Goal: Task Accomplishment & Management: Use online tool/utility

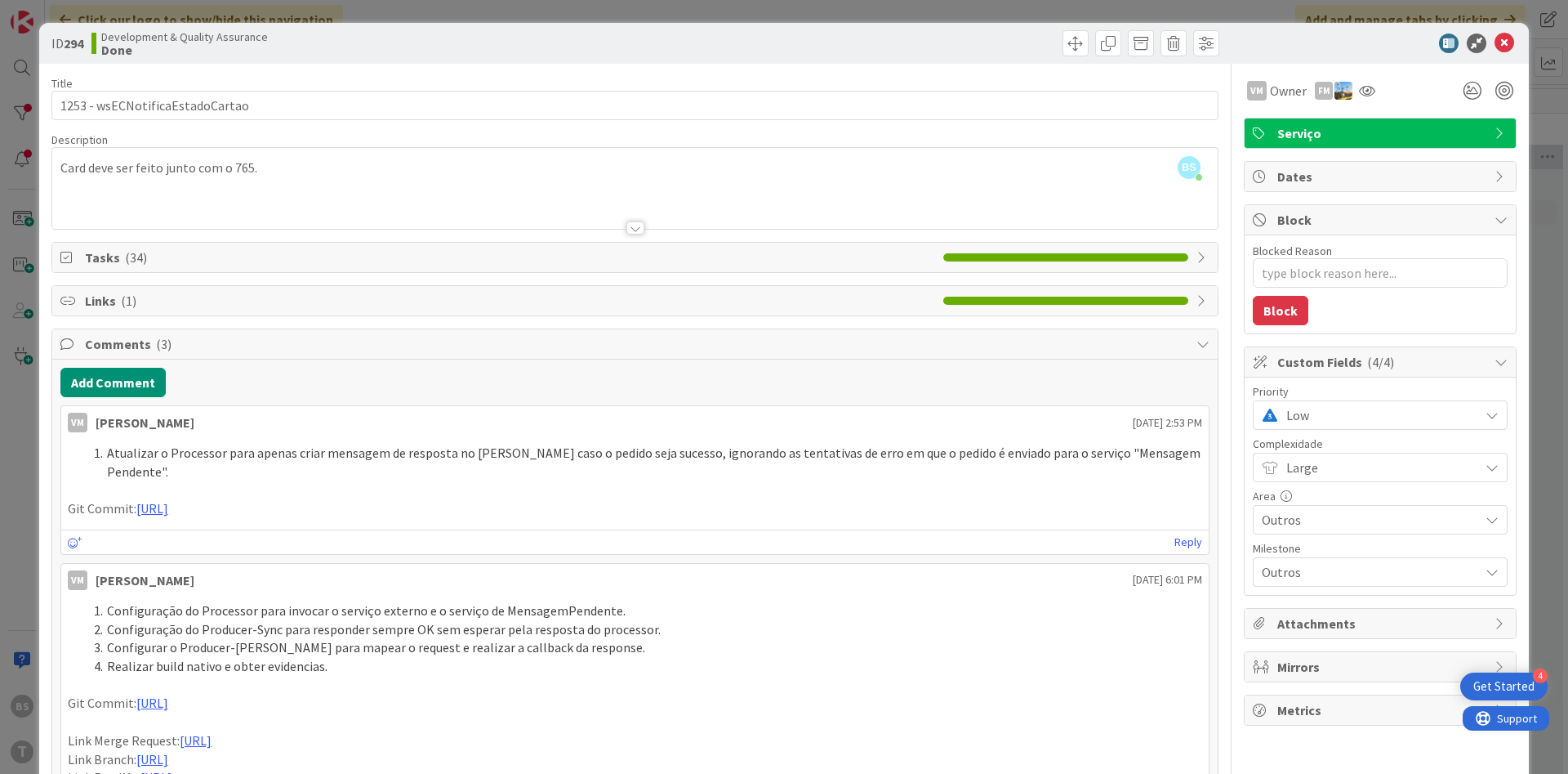
scroll to position [98, 308]
click at [1366, 86] on icon at bounding box center [1367, 91] width 16 height 13
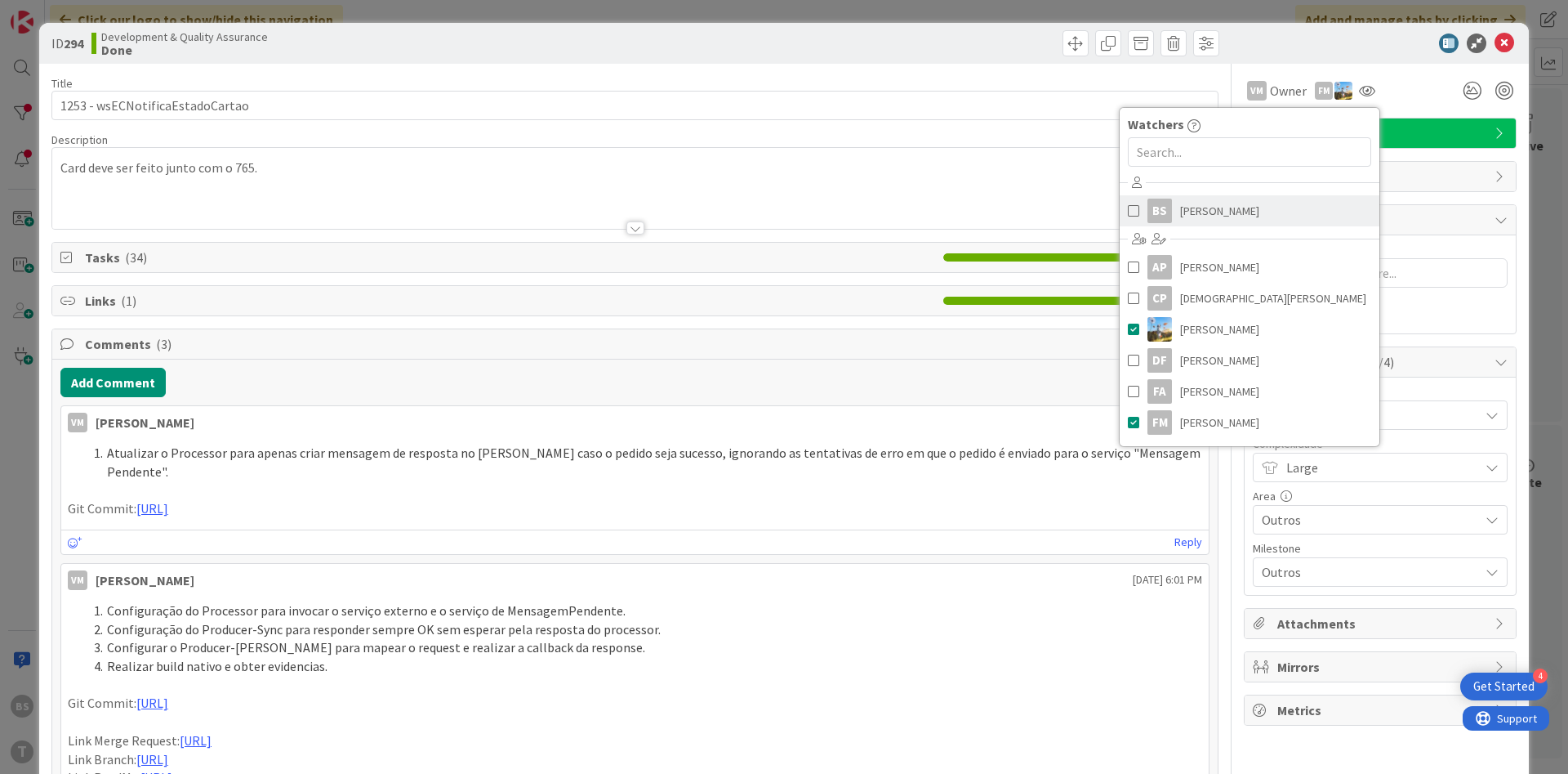
click at [1136, 210] on span at bounding box center [1134, 210] width 12 height 24
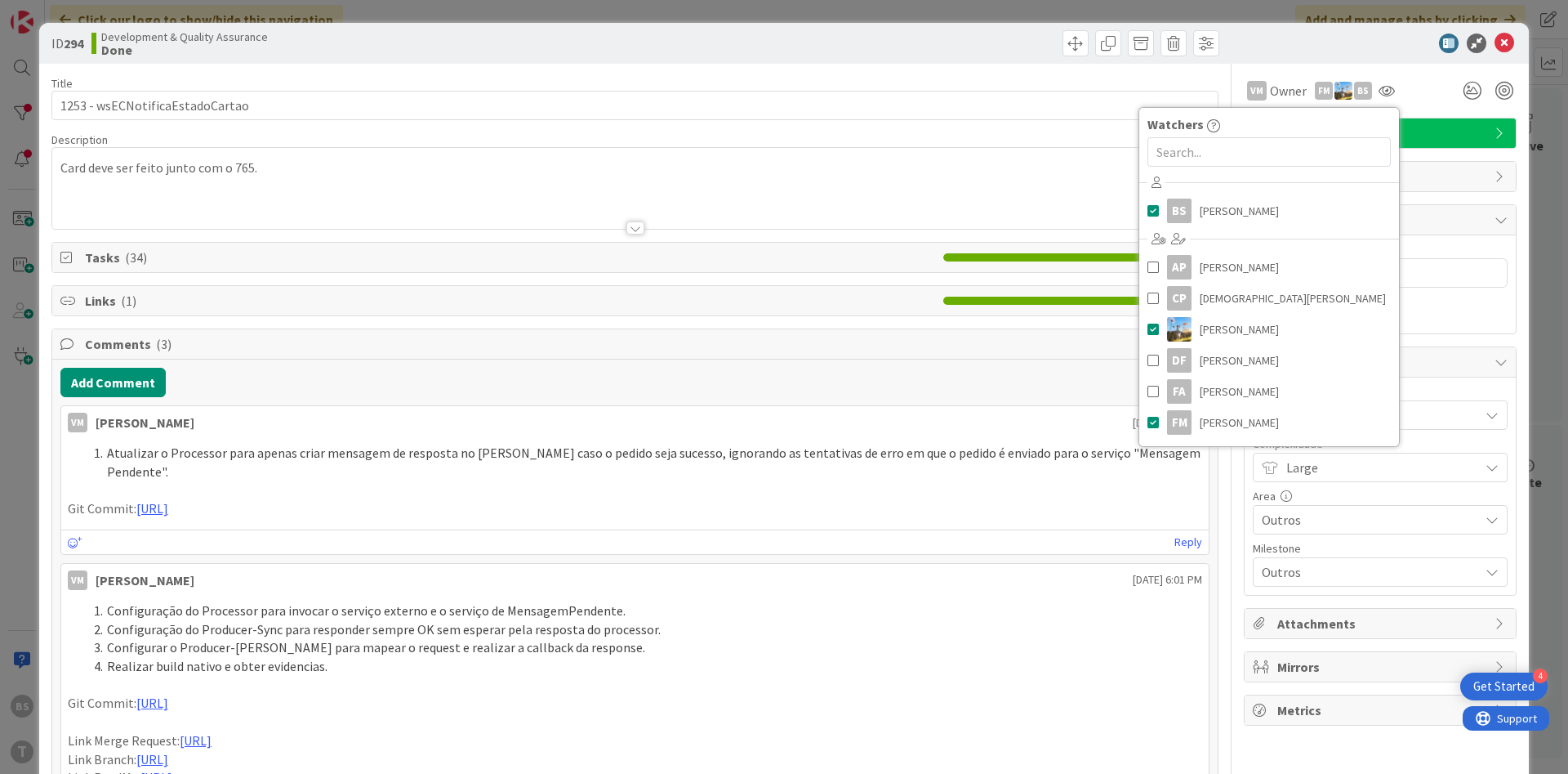
click at [979, 175] on div "Card deve ser feito junto com o 765." at bounding box center [635, 191] width 1165 height 73
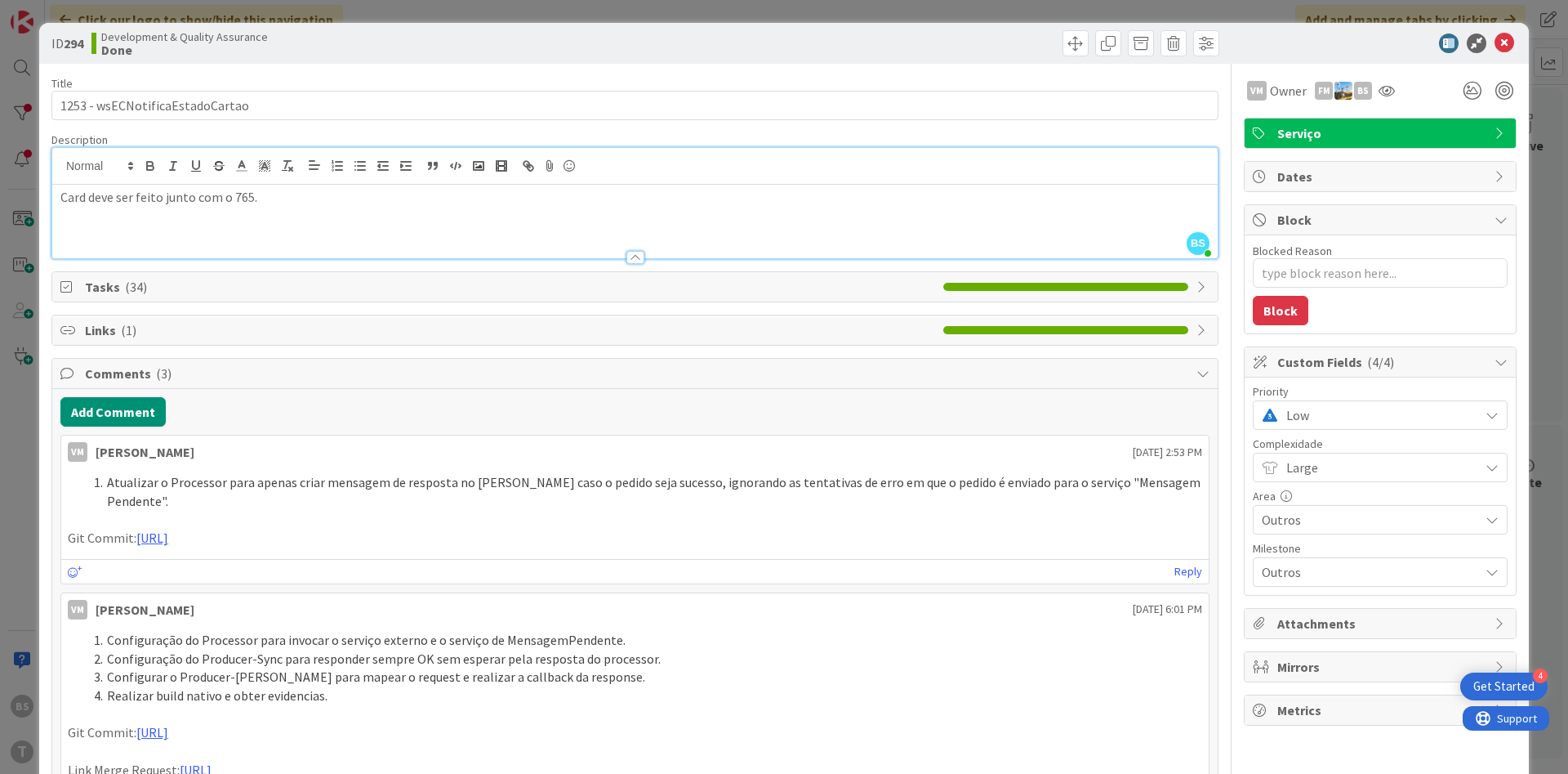
click at [1305, 418] on span "Low" at bounding box center [1379, 415] width 185 height 23
click at [1331, 515] on span "High" at bounding box center [1402, 512] width 189 height 24
click at [1512, 49] on icon at bounding box center [1505, 43] width 20 height 20
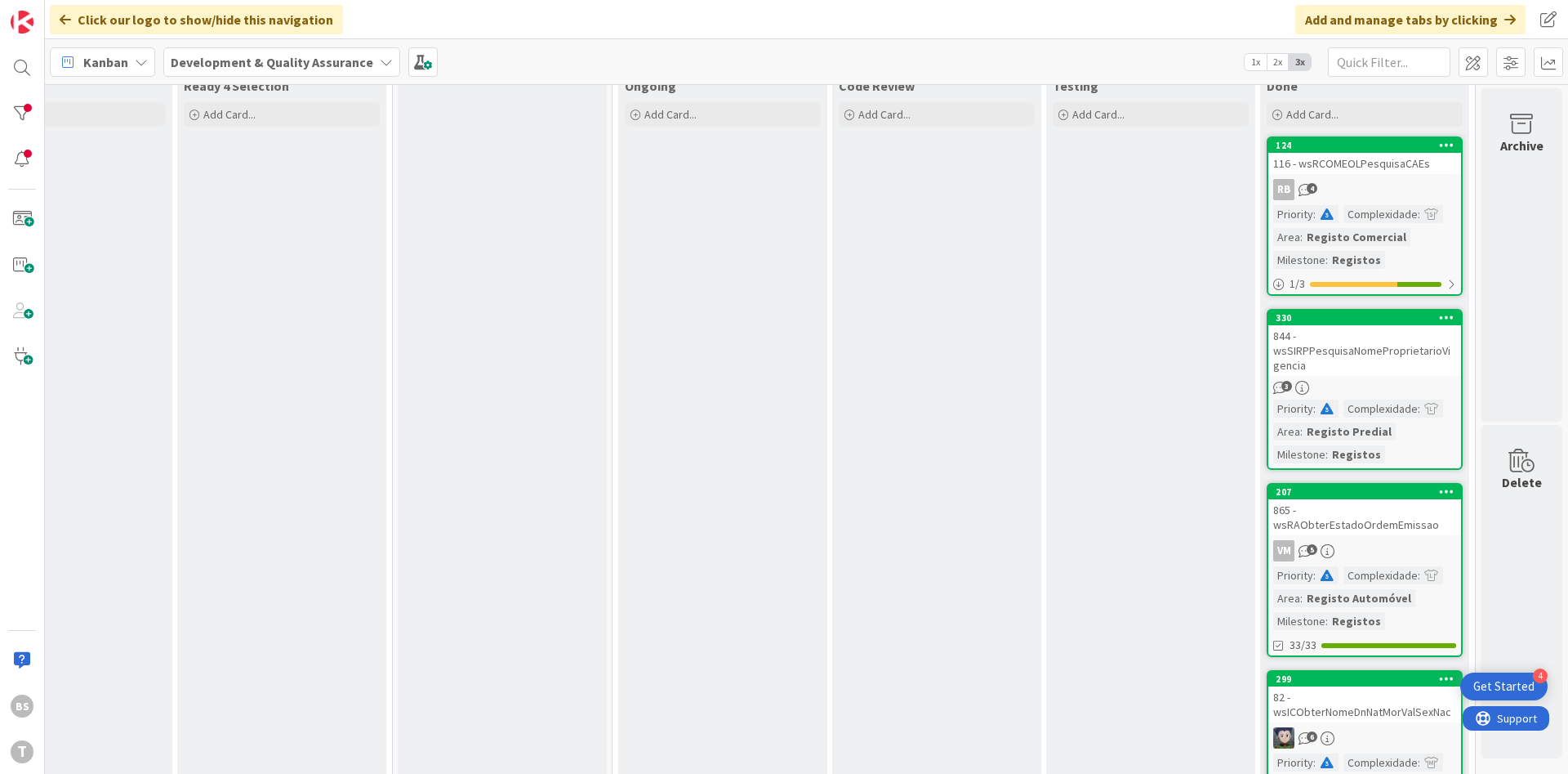
click at [1389, 169] on div "116 - wsRCOMEOLPesquisaCAEs" at bounding box center [1364, 163] width 193 height 21
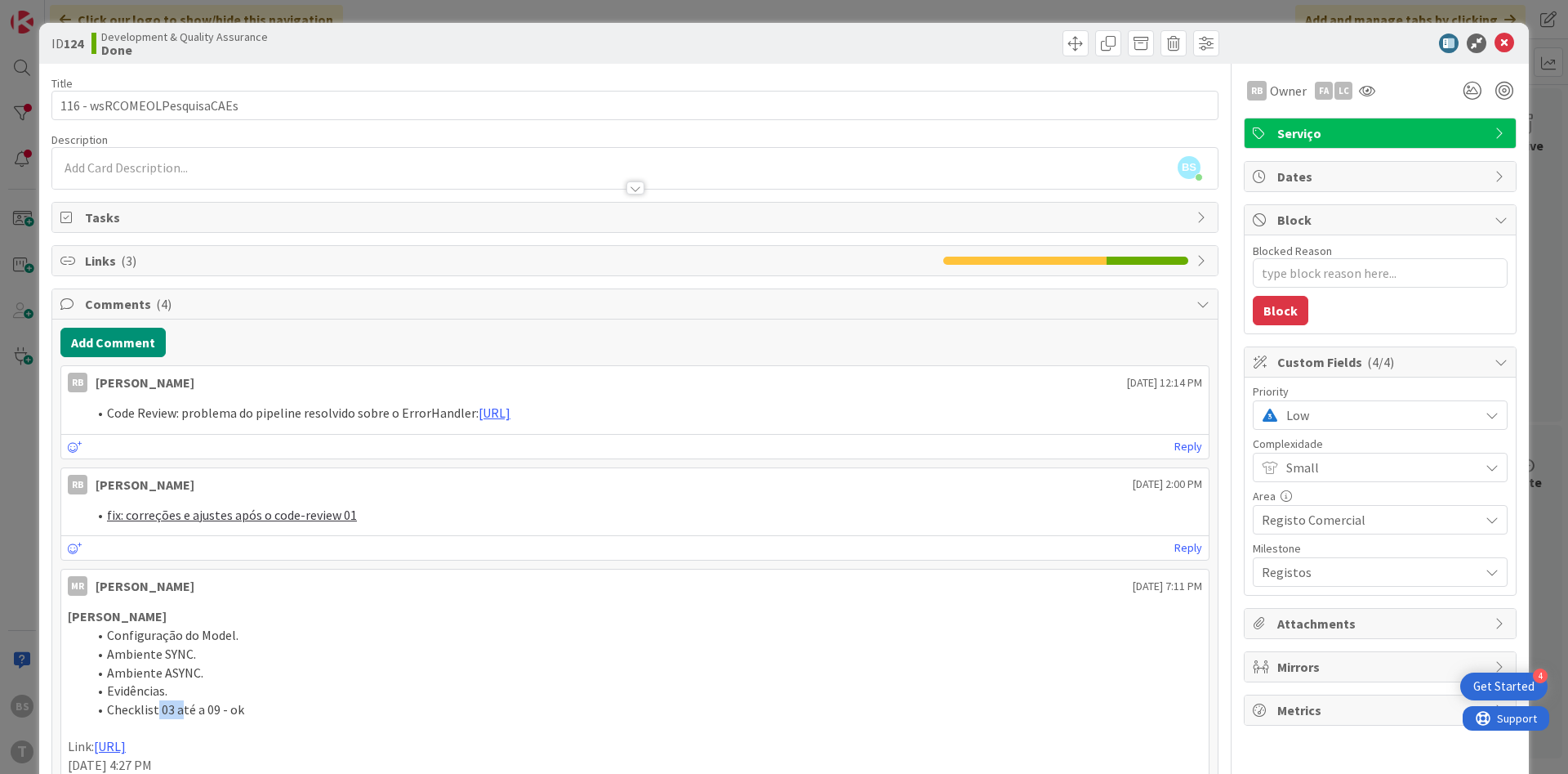
drag, startPoint x: 157, startPoint y: 709, endPoint x: 182, endPoint y: 709, distance: 25.0
click at [182, 709] on span "Checklist 03 até a 09 - ok" at bounding box center [176, 709] width 138 height 16
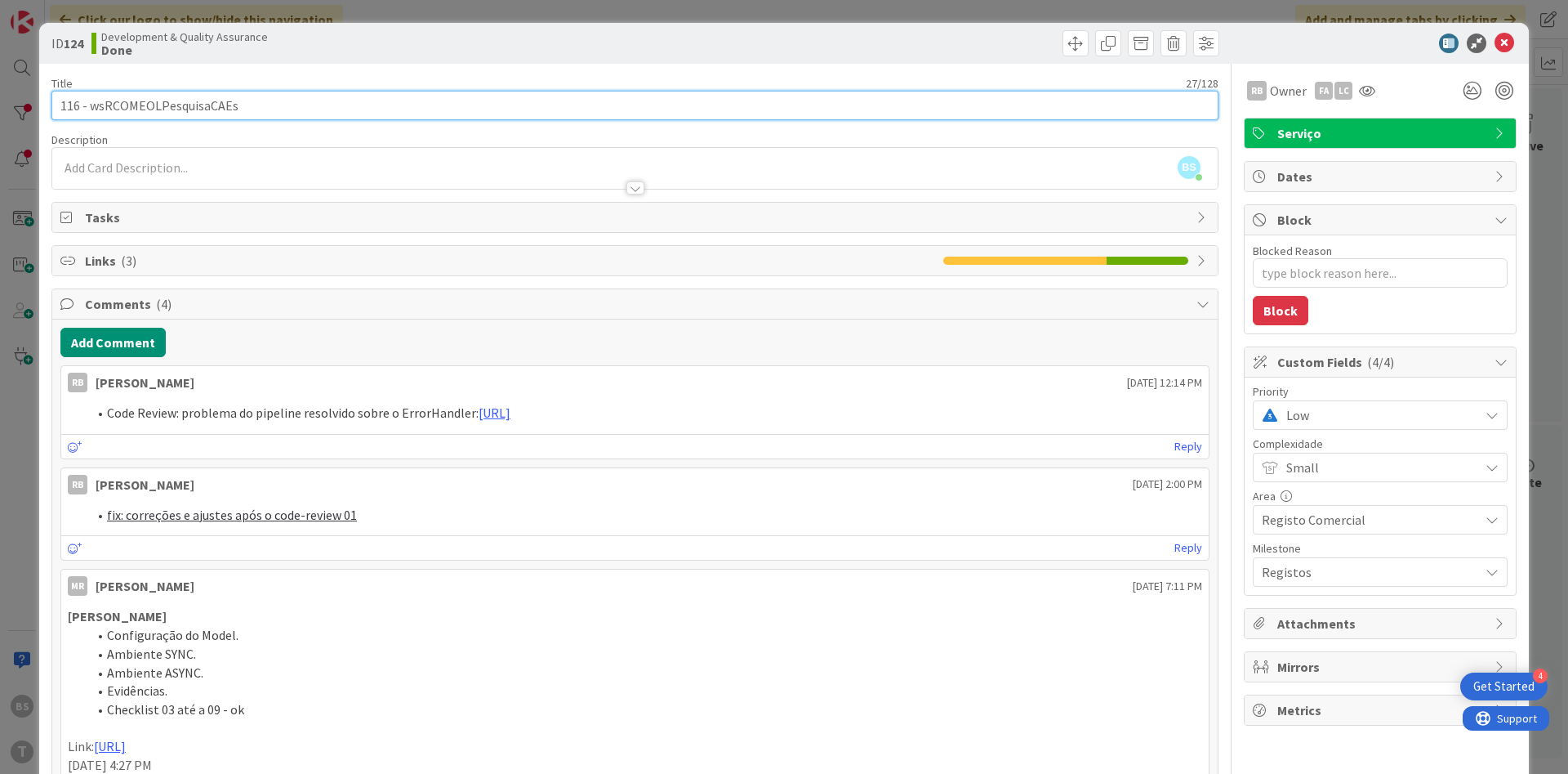
click at [202, 110] on input "116 - wsRCOMEOLPesquisaCAEs" at bounding box center [635, 105] width 1167 height 29
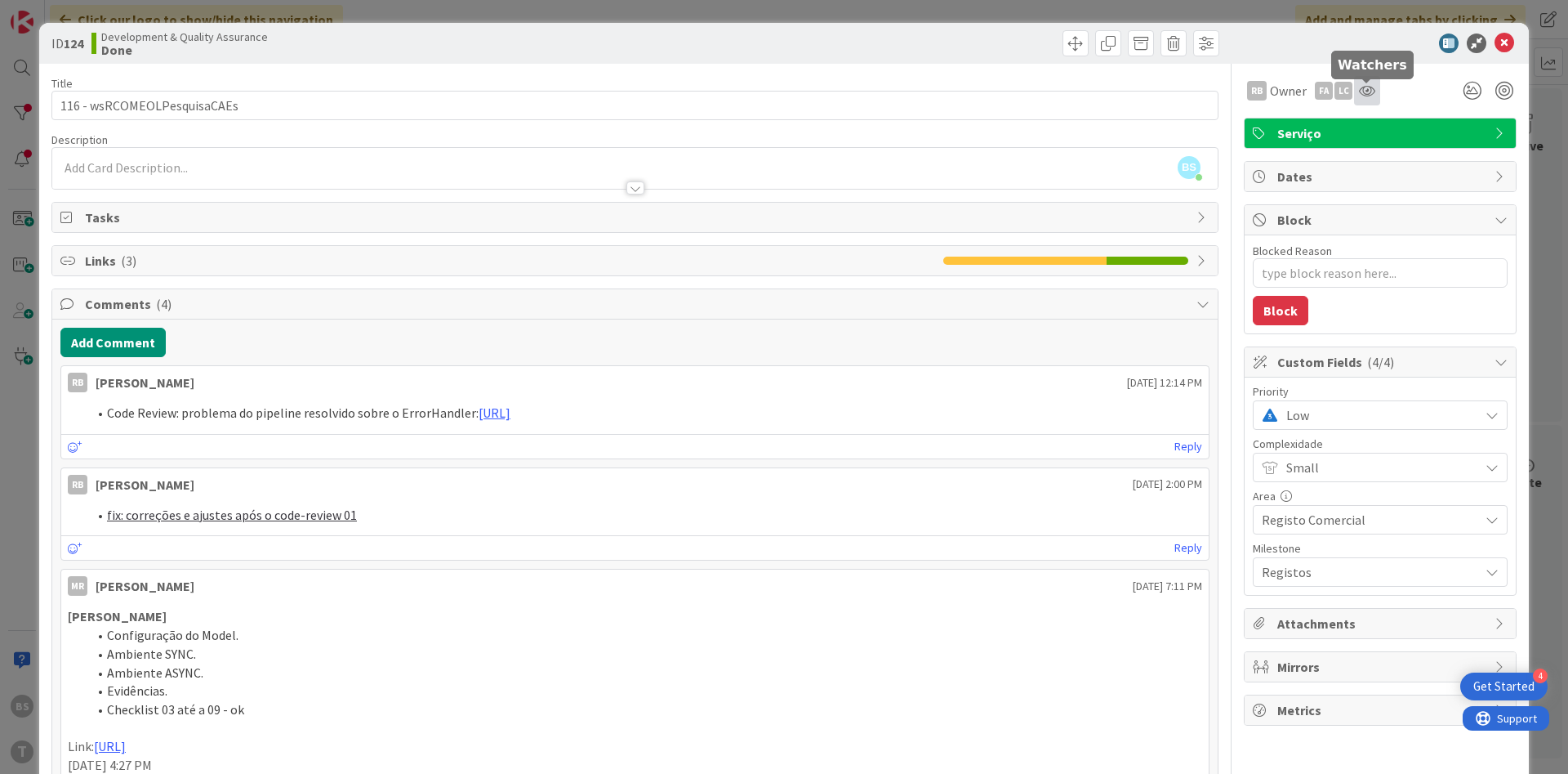
click at [1373, 90] on icon at bounding box center [1367, 91] width 16 height 13
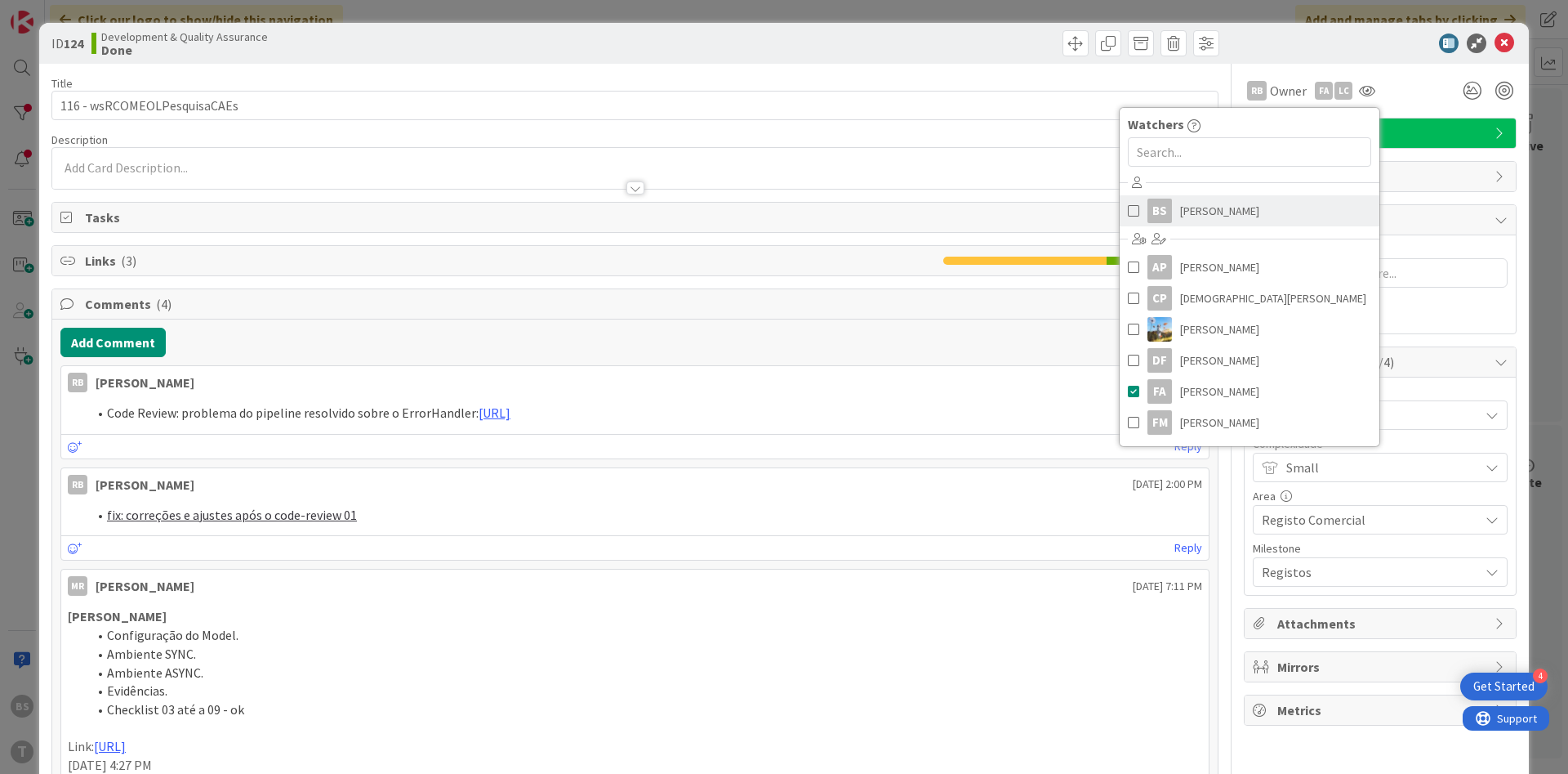
click at [1194, 208] on span "[PERSON_NAME]" at bounding box center [1220, 210] width 80 height 24
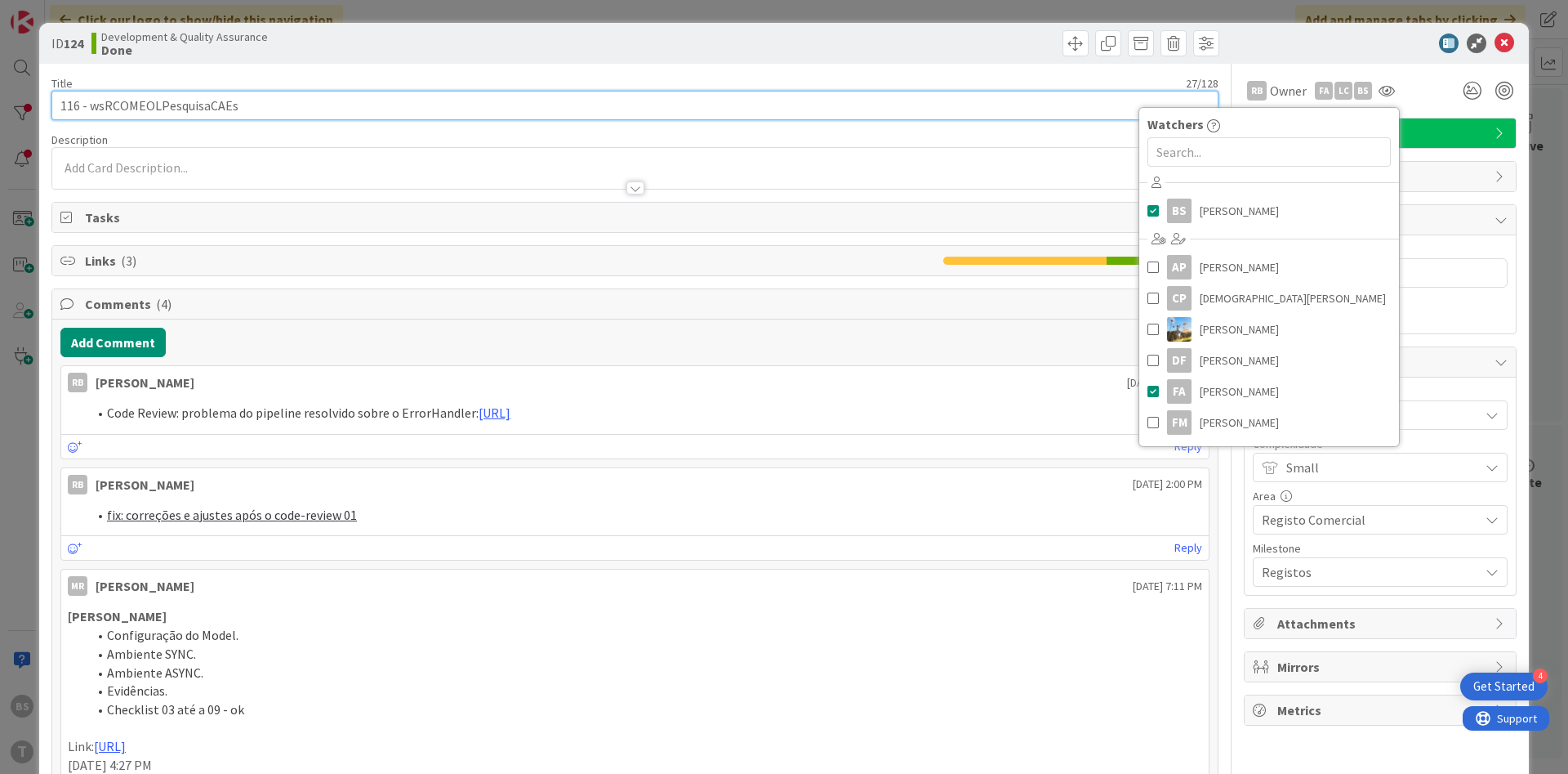
click at [489, 104] on input "116 - wsRCOMEOLPesquisaCAEs" at bounding box center [635, 105] width 1167 height 29
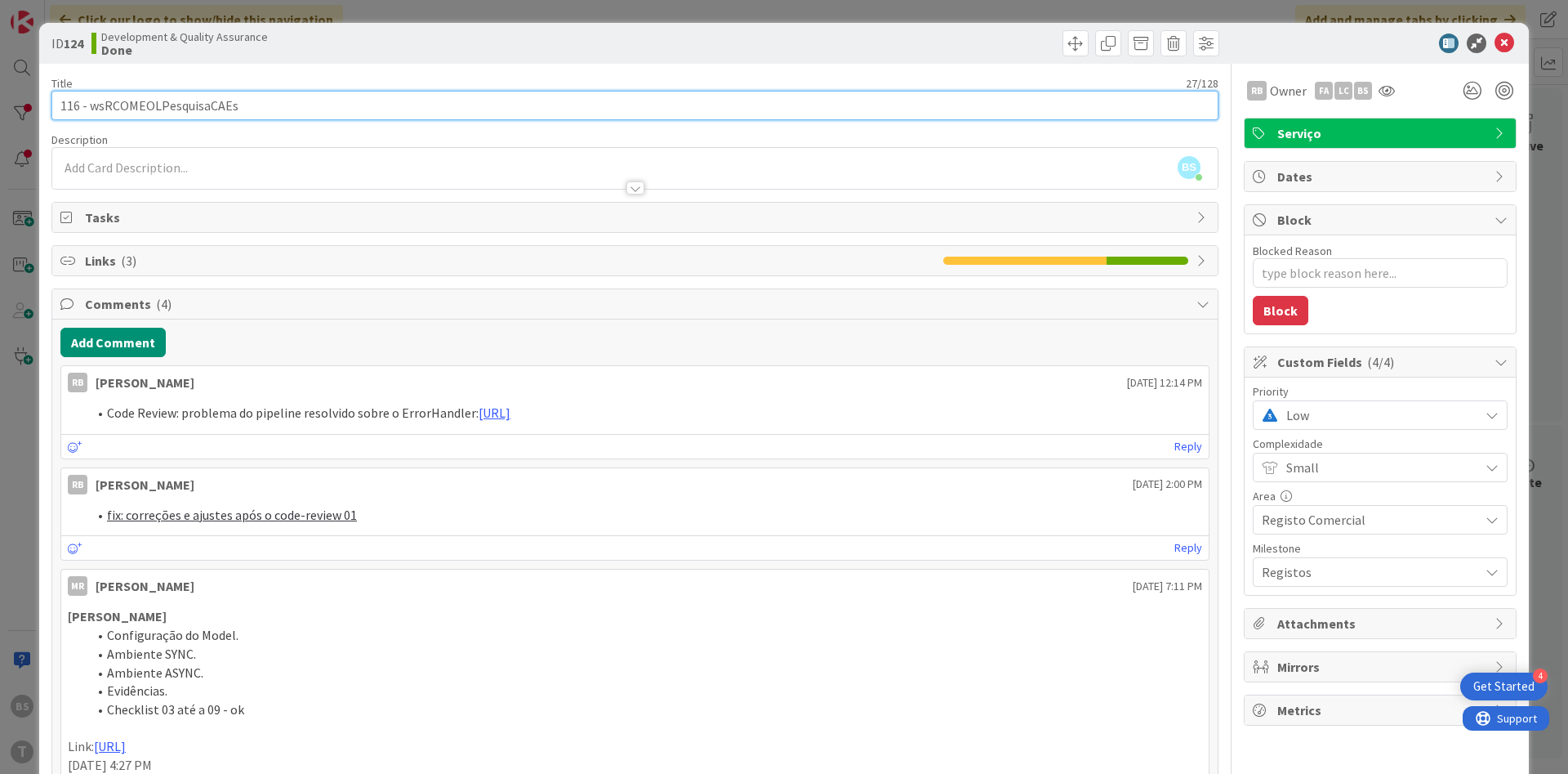
click at [489, 104] on input "116 - wsRCOMEOLPesquisaCAEs" at bounding box center [635, 105] width 1167 height 29
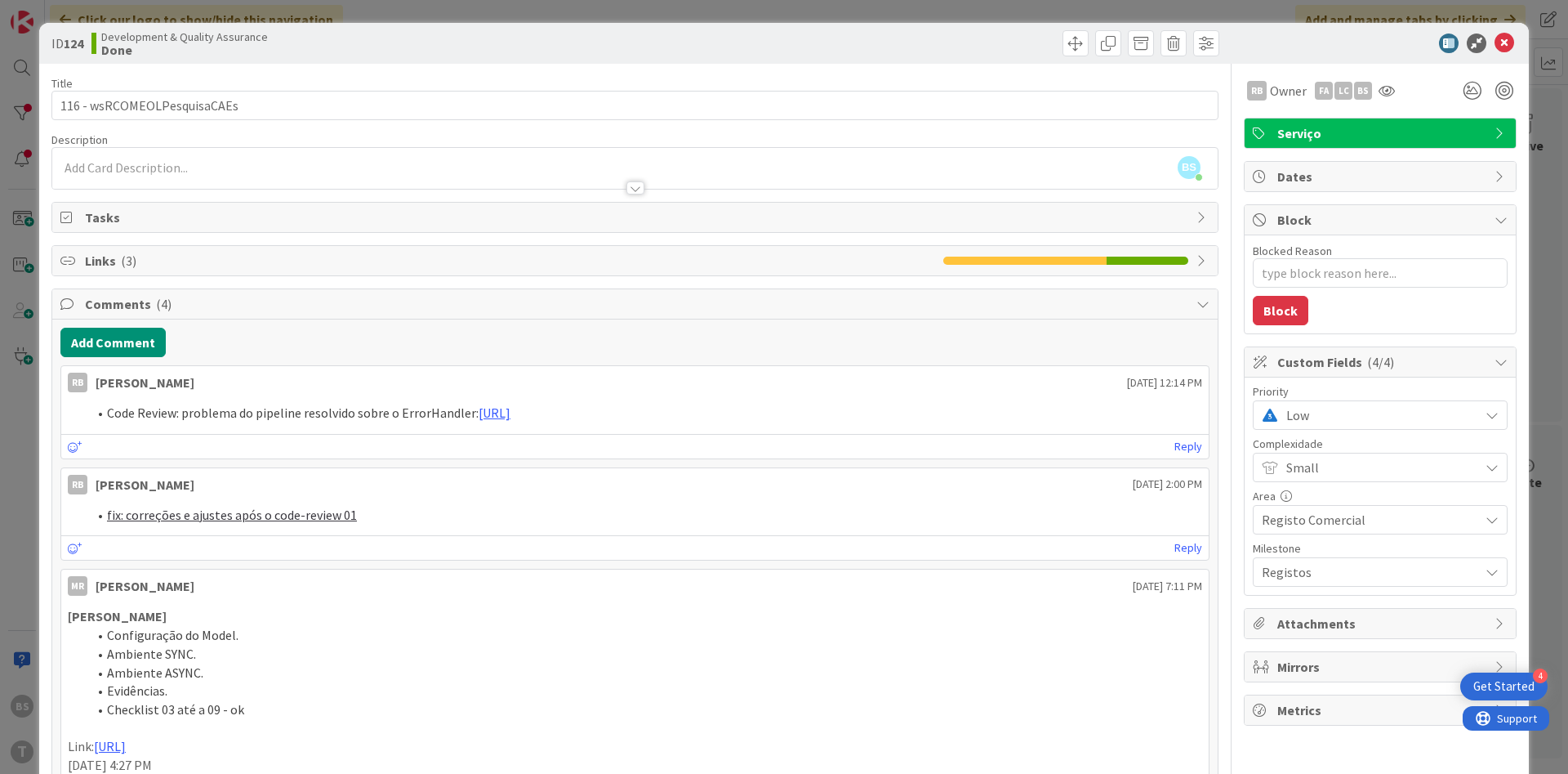
type textarea "x"
